Goal: Information Seeking & Learning: Learn about a topic

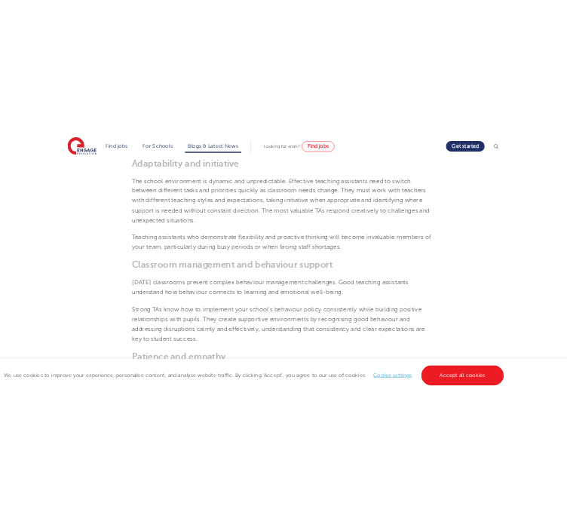
scroll to position [829, 0]
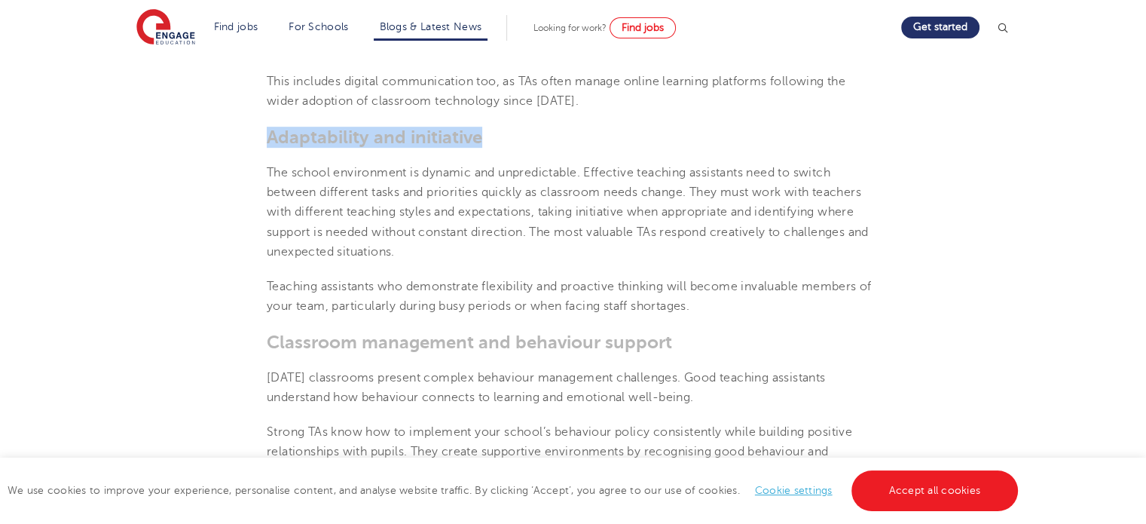
drag, startPoint x: 267, startPoint y: 133, endPoint x: 486, endPoint y: 128, distance: 219.3
click at [486, 128] on h3 "Adaptability and initiative" at bounding box center [573, 137] width 612 height 21
copy span "Adaptability and initiative"
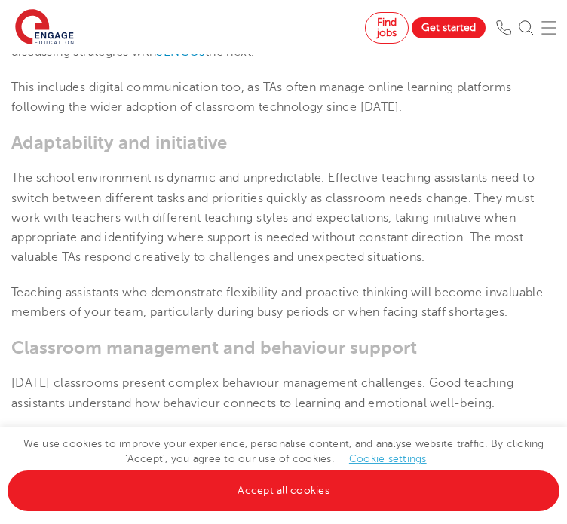
click at [229, 226] on span "The school environment is dynamic and unpredictable. Effective teaching assista…" at bounding box center [272, 217] width 523 height 93
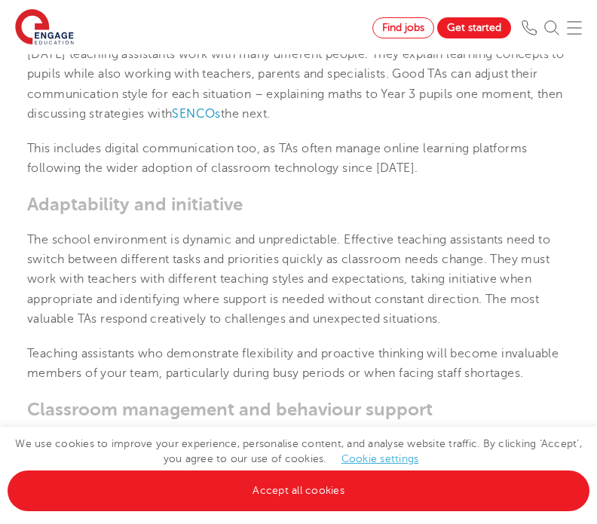
scroll to position [753, 0]
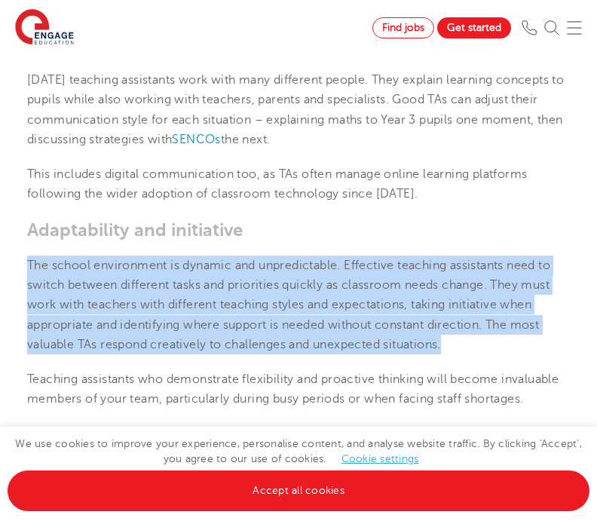
drag, startPoint x: 29, startPoint y: 240, endPoint x: 452, endPoint y: 316, distance: 429.4
click at [452, 316] on p "The school environment is dynamic and unpredictable. Effective teaching assista…" at bounding box center [298, 304] width 542 height 99
click at [454, 326] on p "The school environment is dynamic and unpredictable. Effective teaching assista…" at bounding box center [298, 304] width 542 height 99
drag, startPoint x: 27, startPoint y: 240, endPoint x: 457, endPoint y: 317, distance: 437.0
click at [457, 317] on p "The school environment is dynamic and unpredictable. Effective teaching assista…" at bounding box center [298, 304] width 542 height 99
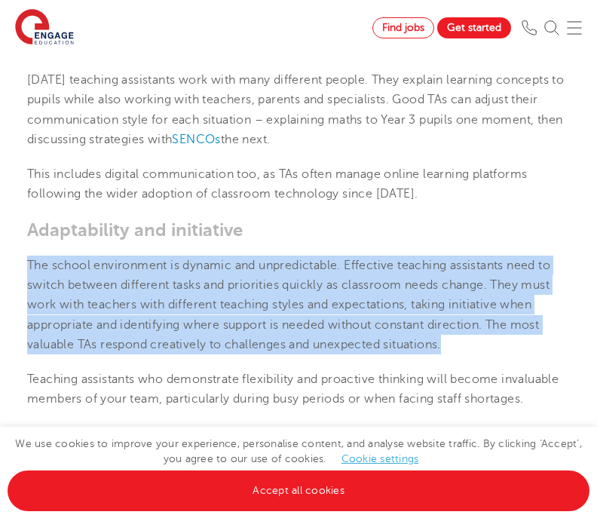
copy span "The school environment is dynamic and unpredictable. Effective teaching assista…"
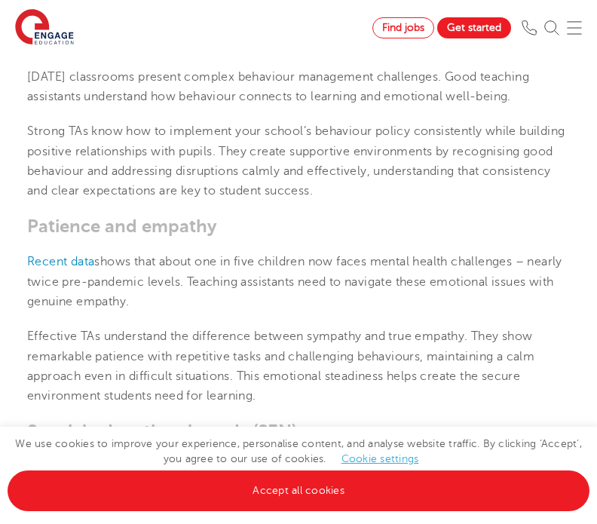
scroll to position [1130, 0]
